Goal: Communication & Community: Answer question/provide support

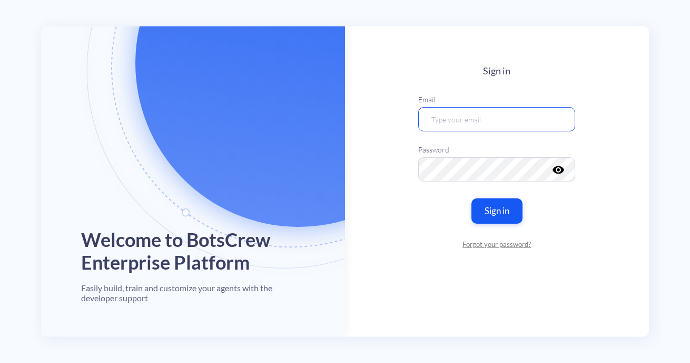
type input "[PERSON_NAME][EMAIL_ADDRESS][DOMAIN_NAME]"
drag, startPoint x: 501, startPoint y: 204, endPoint x: 76, endPoint y: 104, distance: 435.9
click at [492, 202] on button "Sign in" at bounding box center [497, 210] width 51 height 25
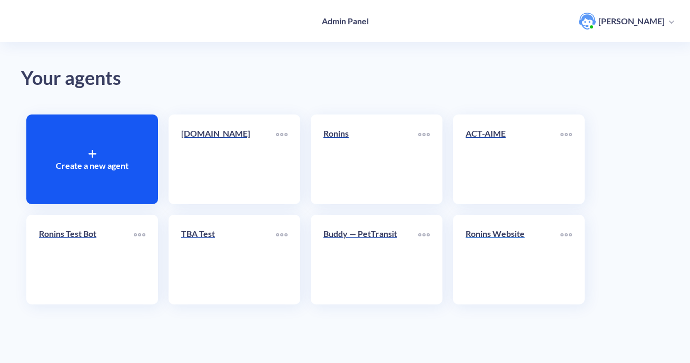
click at [498, 238] on p "Ronins Website" at bounding box center [513, 233] width 95 height 13
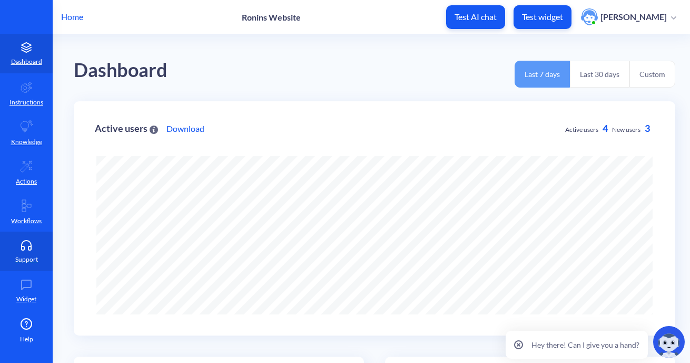
click at [32, 246] on icon at bounding box center [26, 245] width 21 height 11
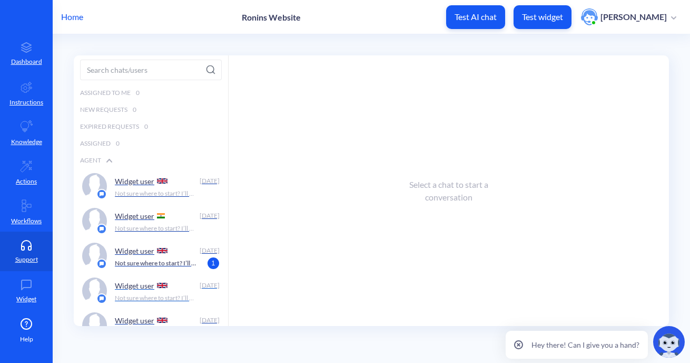
click at [143, 183] on p "Widget user" at bounding box center [135, 181] width 40 height 9
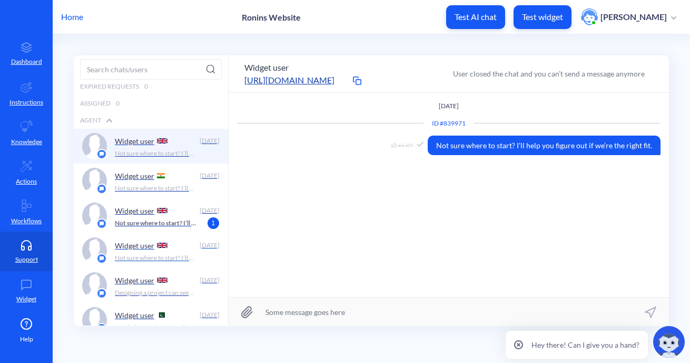
scroll to position [43, 0]
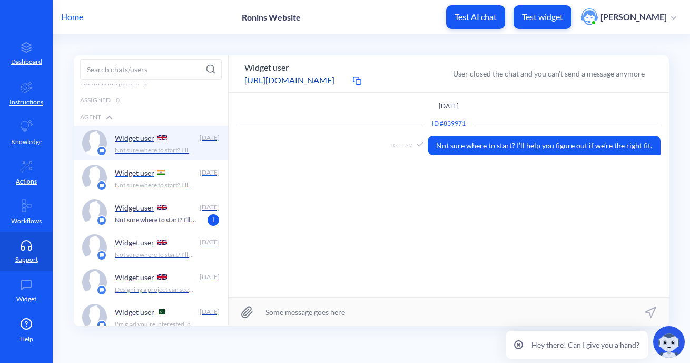
click at [143, 183] on p "Not sure where to start? I’ll help you figure out if we’re the right fit." at bounding box center [156, 184] width 83 height 9
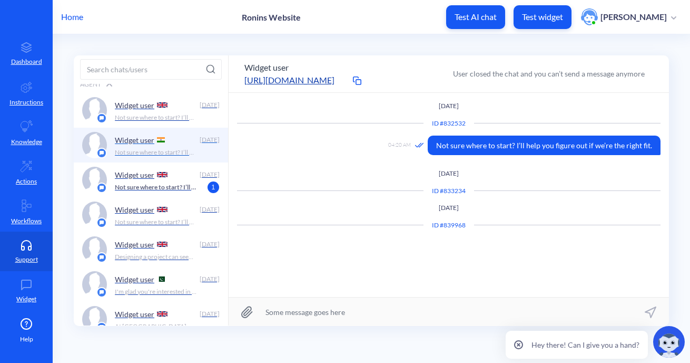
click at [143, 183] on p "Not sure where to start? I’ll help you figure out if we’re the right fit." at bounding box center [156, 186] width 83 height 9
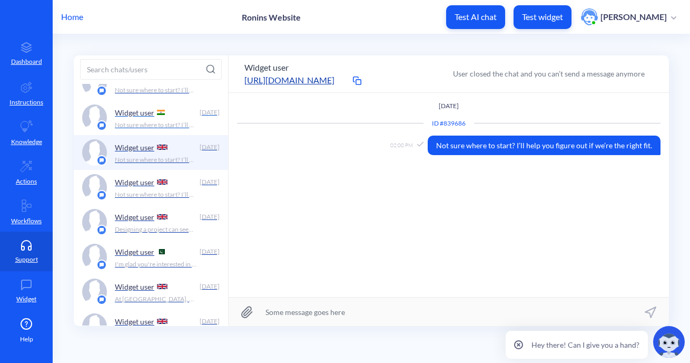
click at [143, 183] on p "Widget user" at bounding box center [135, 182] width 40 height 9
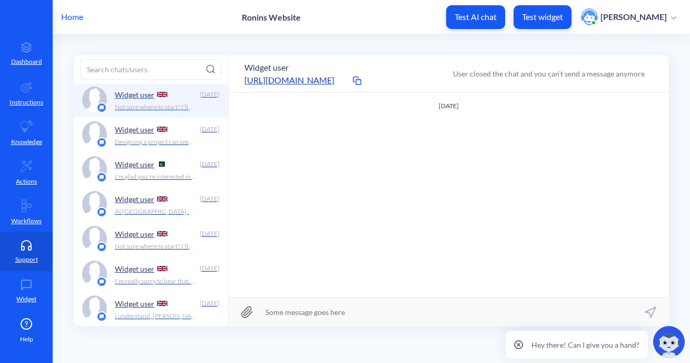
scroll to position [190, 0]
click at [138, 140] on p "Designing a project can seem like a daunting task, but don't worry, I'm here to…" at bounding box center [156, 142] width 83 height 9
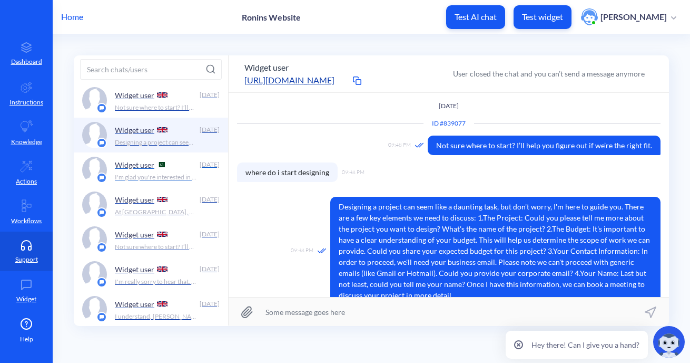
click at [142, 171] on div "Widget user" at bounding box center [155, 164] width 81 height 16
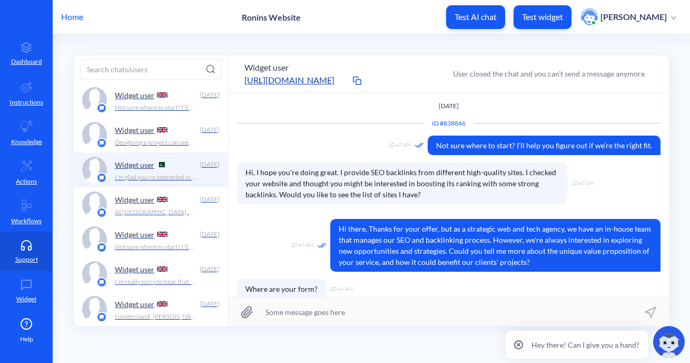
click at [141, 214] on p "At [GEOGRAPHIC_DATA], we offer a wide range of digital services tailored to hel…" at bounding box center [156, 211] width 83 height 9
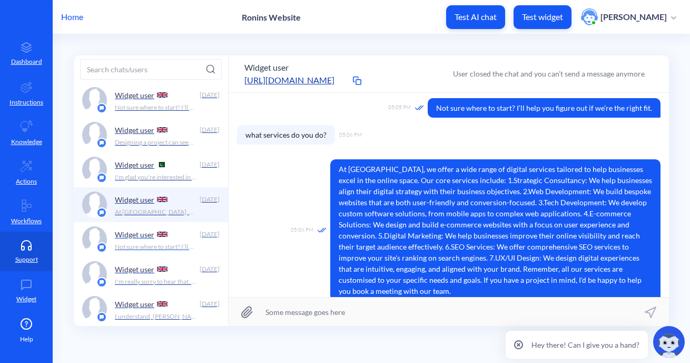
click at [143, 236] on p "Widget user" at bounding box center [135, 234] width 40 height 9
